Goal: Transaction & Acquisition: Obtain resource

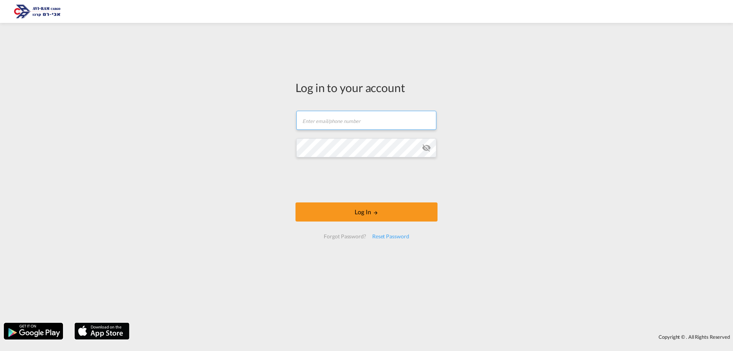
type input "[EMAIL_ADDRESS][DOMAIN_NAME]"
drag, startPoint x: 646, startPoint y: 10, endPoint x: 200, endPoint y: 28, distance: 446.3
click at [161, 9] on div at bounding box center [366, 11] width 733 height 17
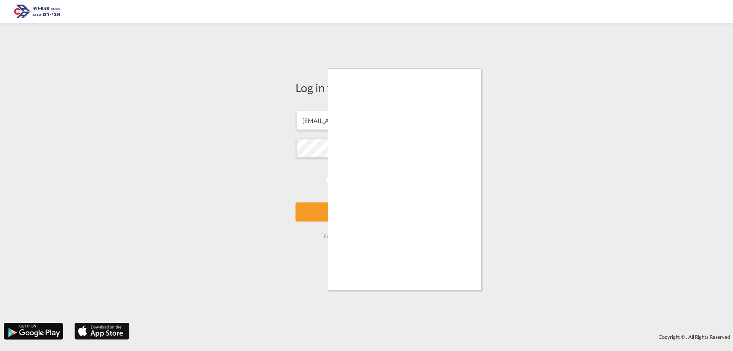
click at [318, 176] on div at bounding box center [366, 175] width 733 height 351
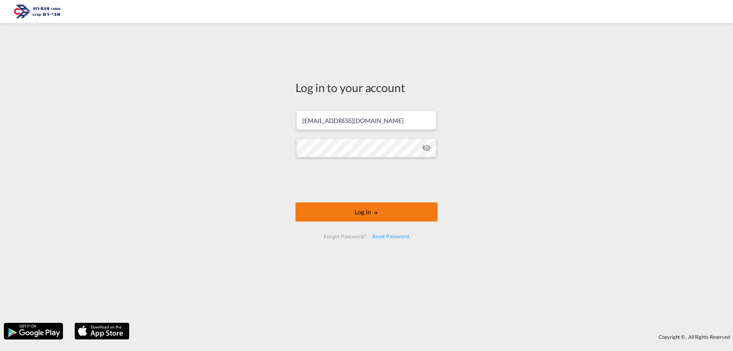
click at [317, 210] on button "Log In" at bounding box center [367, 211] width 142 height 19
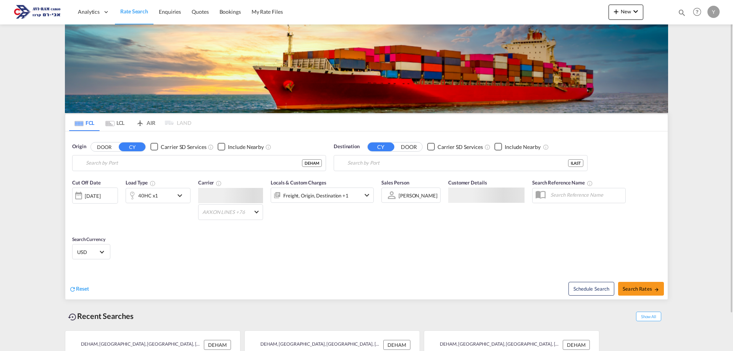
type input "[GEOGRAPHIC_DATA], [GEOGRAPHIC_DATA]"
type input "Ashdod [GEOGRAPHIC_DATA], [GEOGRAPHIC_DATA]"
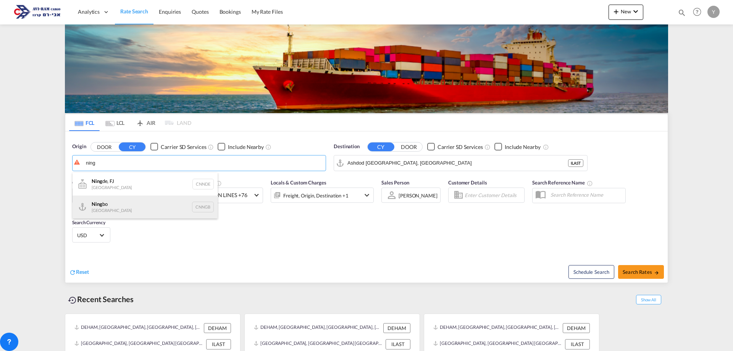
click at [106, 205] on div "Ning bo China CNNGB" at bounding box center [145, 206] width 145 height 23
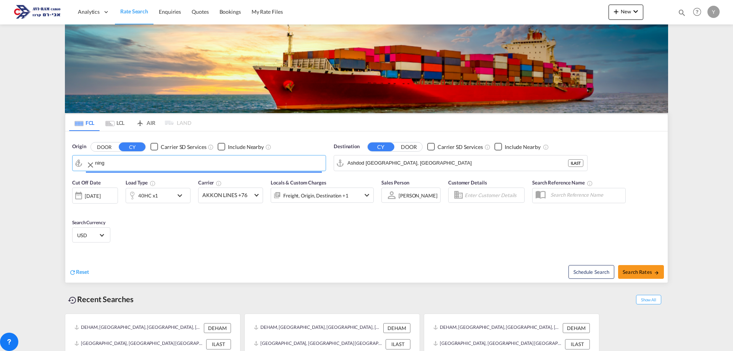
type input "Ningbo, CNNGB"
click at [630, 265] on div "Schedule Search Search Rates" at bounding box center [517, 267] width 299 height 29
click at [641, 272] on span "Search Rates" at bounding box center [641, 272] width 37 height 6
type input "CNNGB to ILAST / [DATE]"
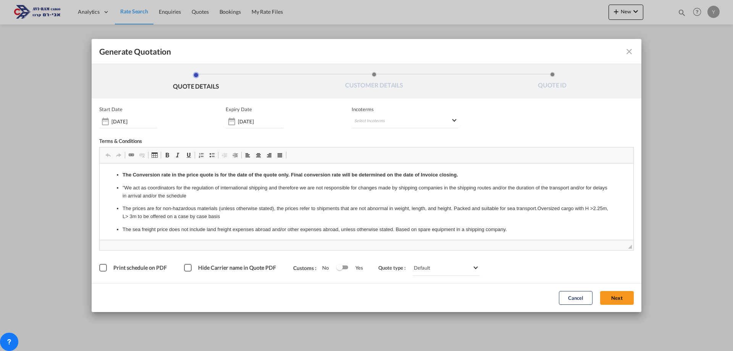
click at [365, 112] on span "Incoterms" at bounding box center [405, 109] width 107 height 6
click at [376, 115] on md-select "Select Incoterms DDP - export Delivery Duty Paid FAS - import Free Alongside Sh…" at bounding box center [405, 122] width 107 height 14
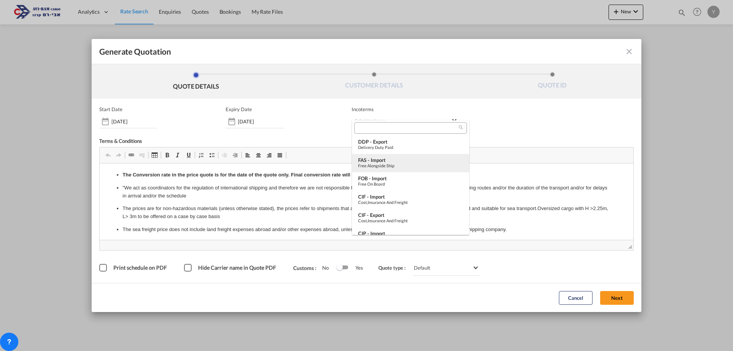
type md-option "[object Object]"
click at [393, 175] on div "FOB - import" at bounding box center [410, 178] width 105 height 6
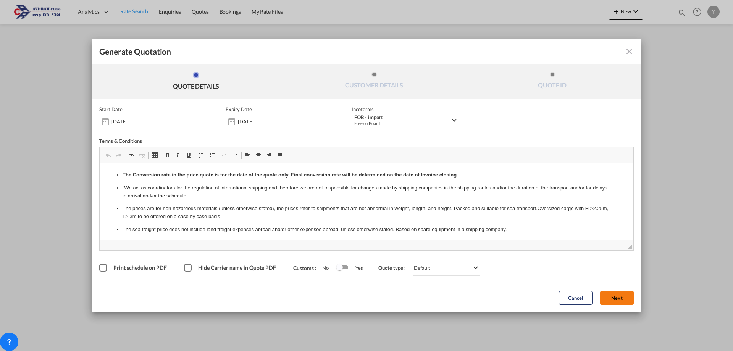
click at [620, 297] on button "Next" at bounding box center [617, 298] width 34 height 14
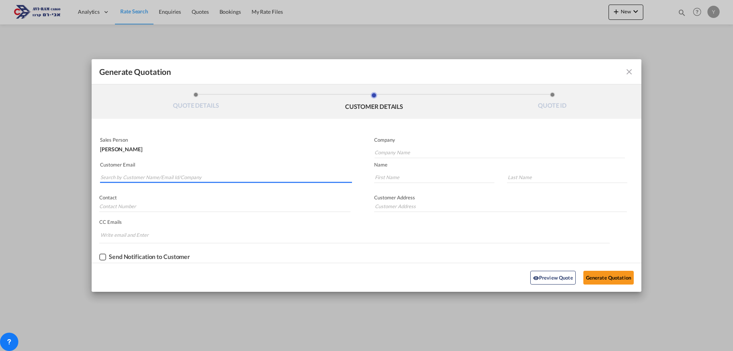
click at [114, 178] on input "Search by Customer Name/Email Id/Company" at bounding box center [226, 176] width 252 height 11
click at [407, 205] on input "Generate QuotationQUOTE ..." at bounding box center [500, 205] width 253 height 11
paste input "[EMAIL_ADDRESS][DOMAIN_NAME]"
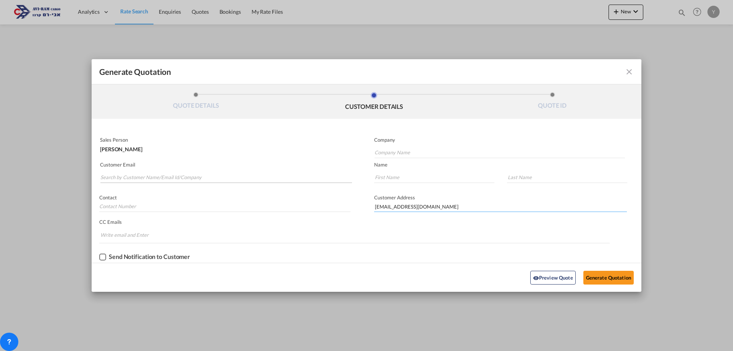
type input "[EMAIL_ADDRESS][DOMAIN_NAME]"
click at [268, 175] on input "Search by Customer Name/Email Id/Company" at bounding box center [226, 176] width 252 height 11
paste input "[EMAIL_ADDRESS][DOMAIN_NAME]"
drag, startPoint x: 142, startPoint y: 175, endPoint x: 116, endPoint y: 178, distance: 25.3
click at [116, 178] on input "[EMAIL_ADDRESS][DOMAIN_NAME]" at bounding box center [226, 176] width 252 height 11
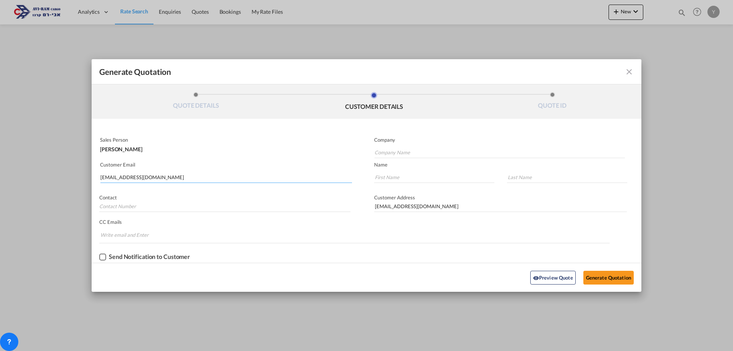
type input "[EMAIL_ADDRESS][DOMAIN_NAME]"
click at [150, 174] on input "[EMAIL_ADDRESS][DOMAIN_NAME]" at bounding box center [226, 176] width 252 height 11
click at [403, 151] on input "Company Name" at bounding box center [500, 152] width 250 height 11
paste input "EPL International"
type input "EPL International"
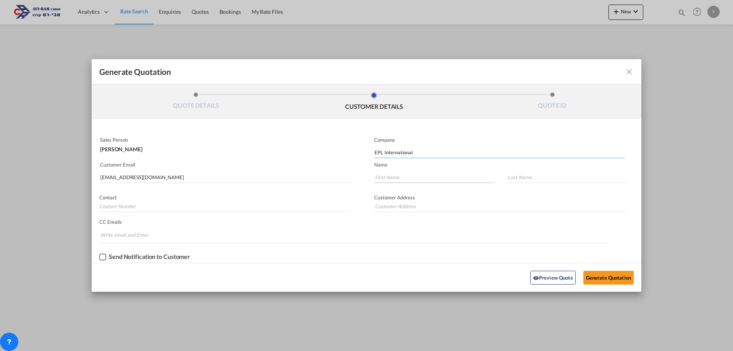
type input "EPL International"
click at [398, 178] on input "Generate QuotationQUOTE ..." at bounding box center [434, 176] width 120 height 11
type input "yuval"
click at [384, 205] on input "Generate QuotationQUOTE ..." at bounding box center [500, 205] width 253 height 11
click at [143, 204] on input "Generate QuotationQUOTE ..." at bounding box center [224, 205] width 251 height 11
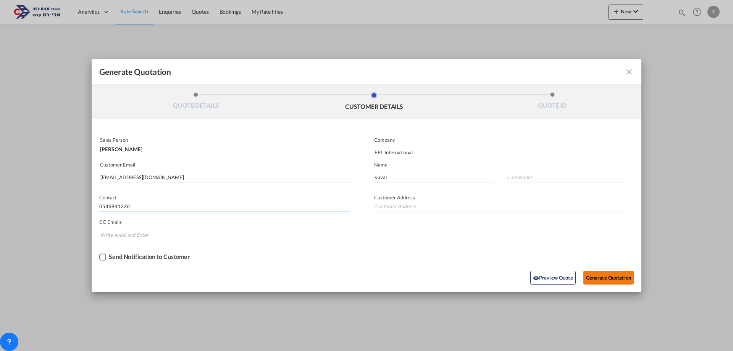
type input "0546841220"
click at [604, 279] on button "Generate Quotation" at bounding box center [608, 278] width 50 height 14
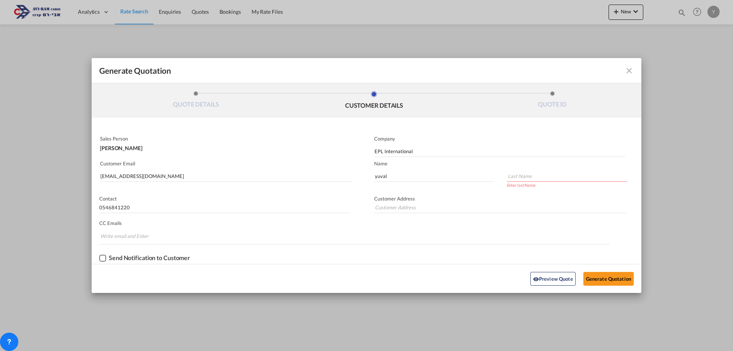
click at [517, 176] on input "Generate QuotationQUOTE ..." at bounding box center [567, 175] width 120 height 11
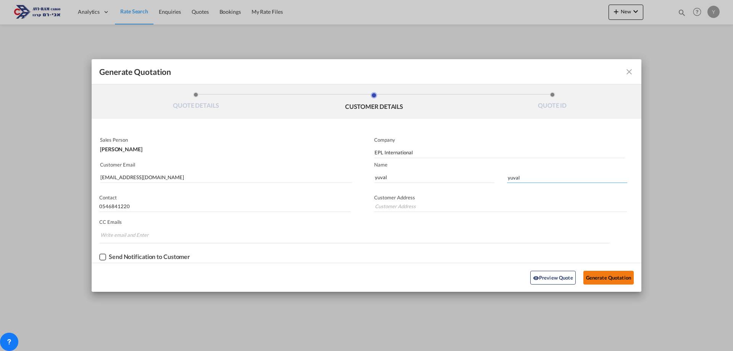
type input "yuval"
click at [616, 281] on button "Generate Quotation" at bounding box center [608, 278] width 50 height 14
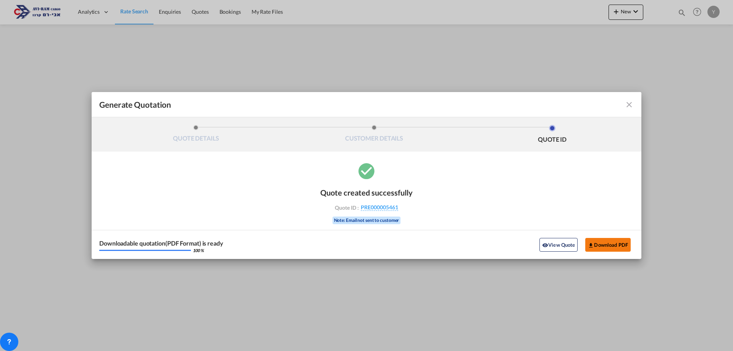
click at [619, 242] on button "Download PDF" at bounding box center [607, 245] width 45 height 14
